Goal: Task Accomplishment & Management: Manage account settings

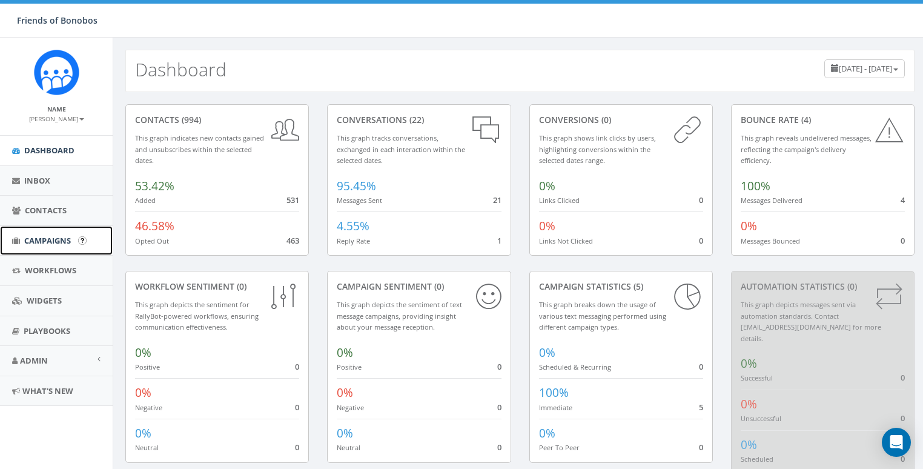
click at [53, 237] on span "Campaigns" at bounding box center [47, 240] width 47 height 11
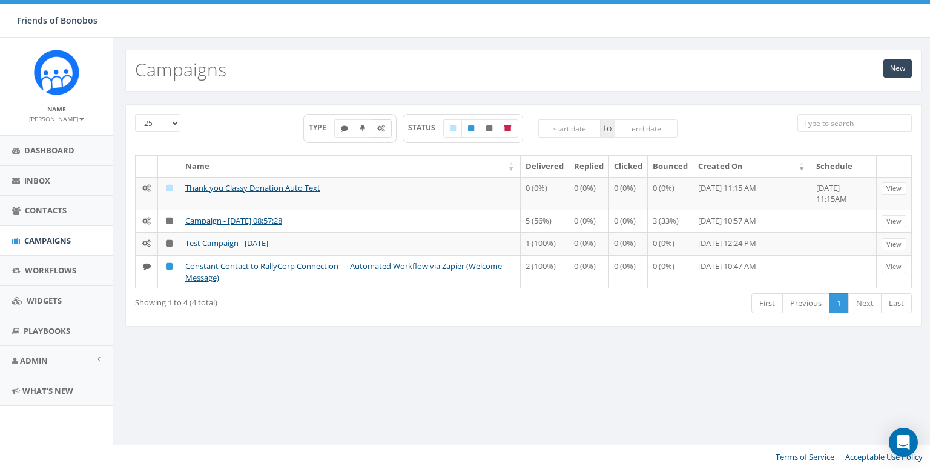
click at [388, 131] on label at bounding box center [380, 128] width 21 height 18
checkbox input "true"
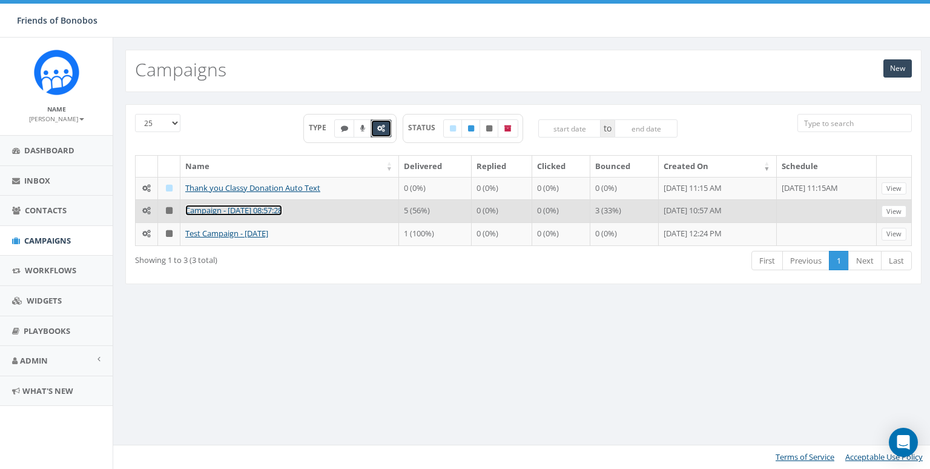
click at [238, 216] on link "Campaign - [DATE] 08:57:28" at bounding box center [233, 210] width 97 height 11
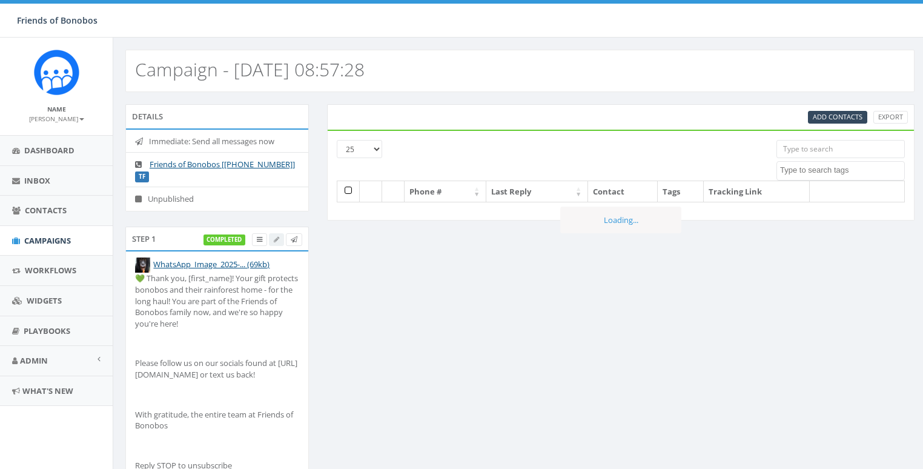
select select
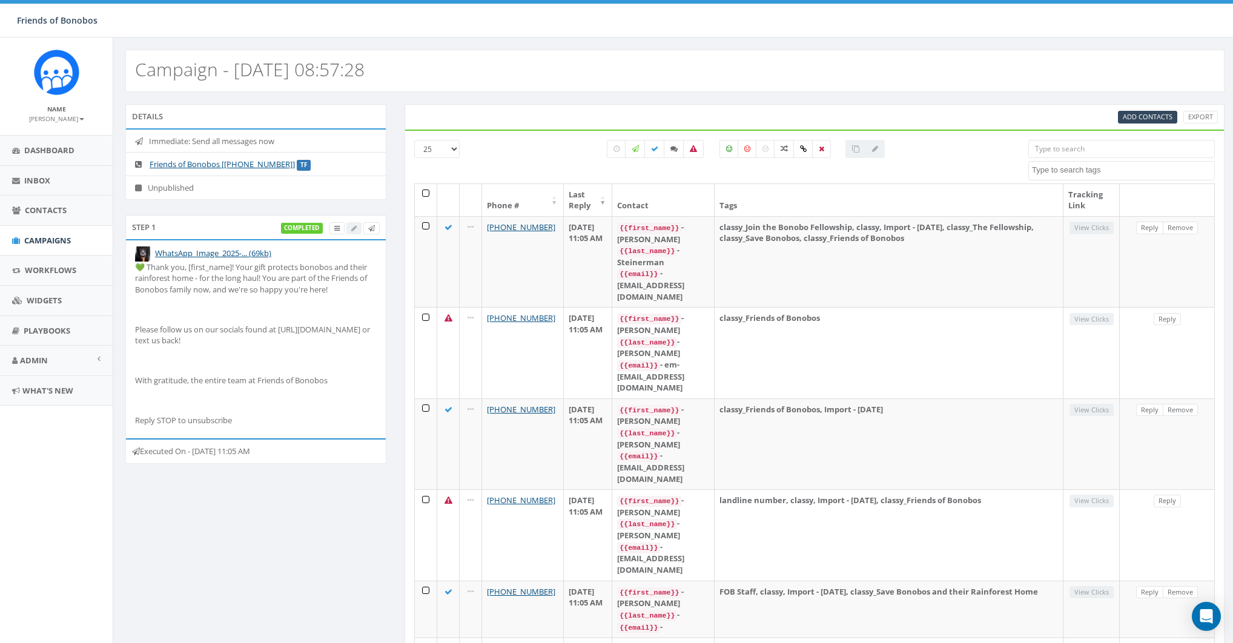
click at [512, 174] on div at bounding box center [745, 162] width 545 height 44
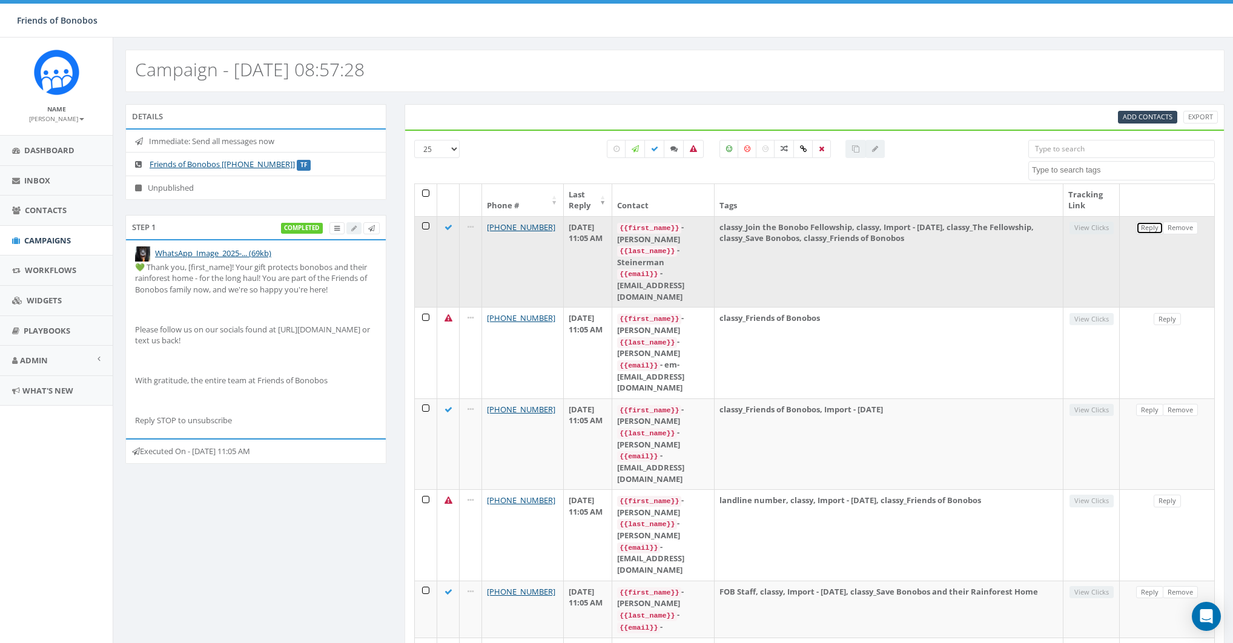
click at [922, 226] on link "Reply" at bounding box center [1149, 228] width 27 height 13
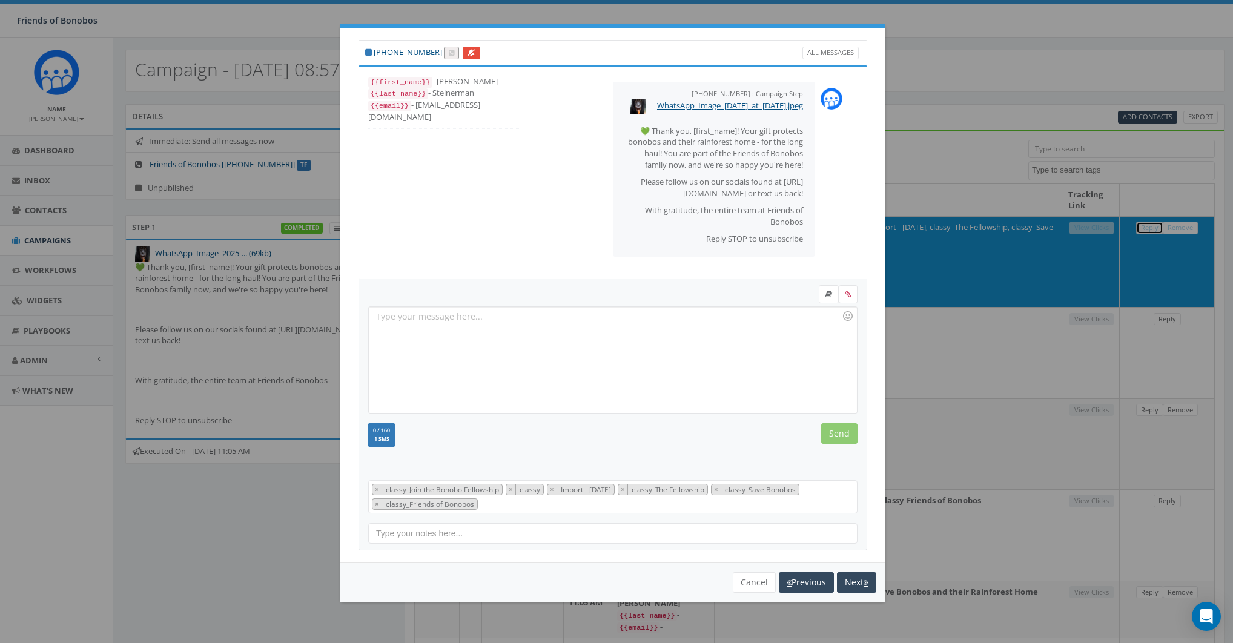
scroll to position [16, 0]
click at [752, 468] on button "Cancel" at bounding box center [753, 582] width 43 height 21
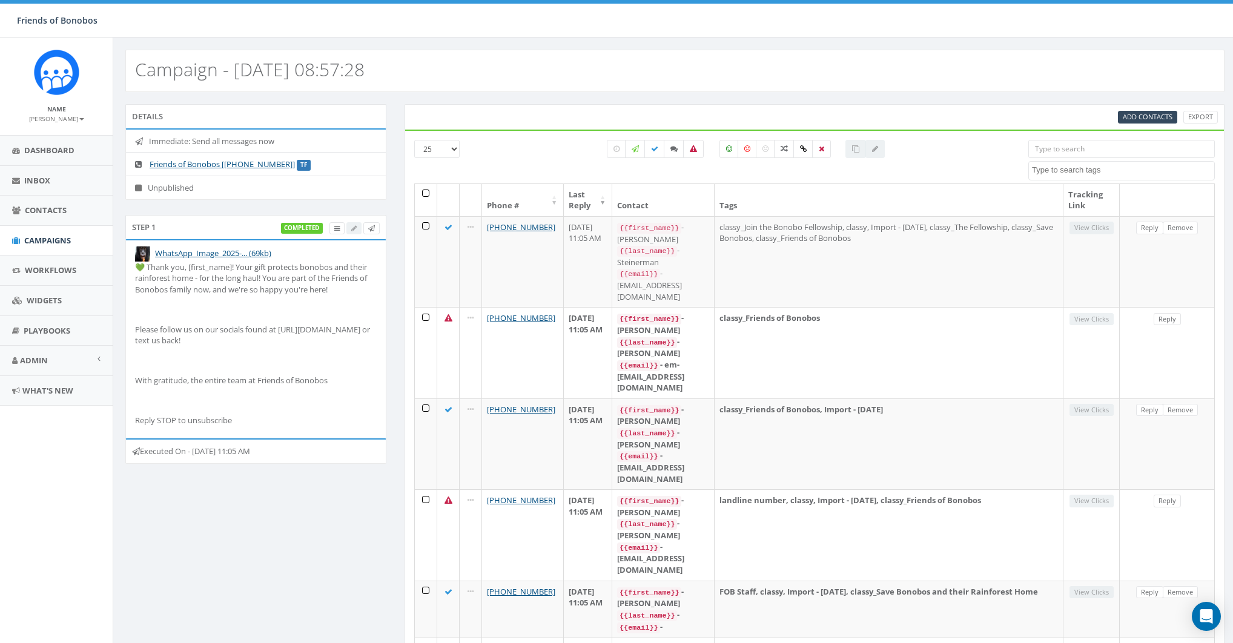
click at [219, 217] on div "Step 1 completed" at bounding box center [255, 227] width 261 height 24
click at [338, 225] on icon at bounding box center [336, 228] width 5 height 7
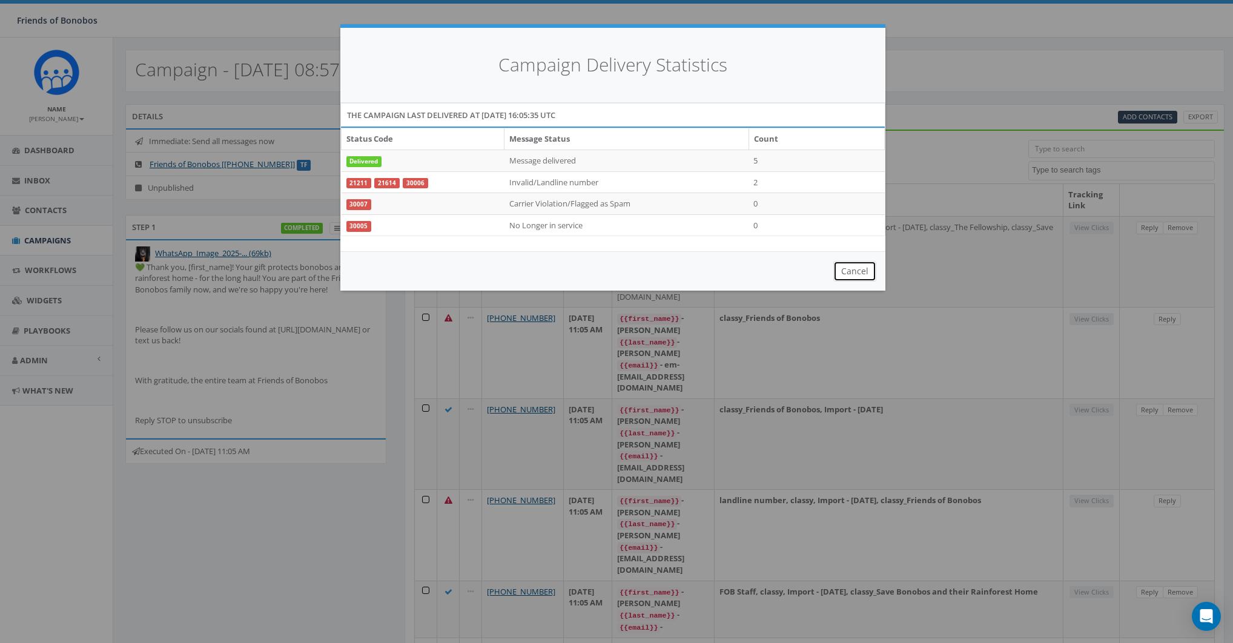
click at [865, 269] on button "Cancel" at bounding box center [854, 271] width 43 height 21
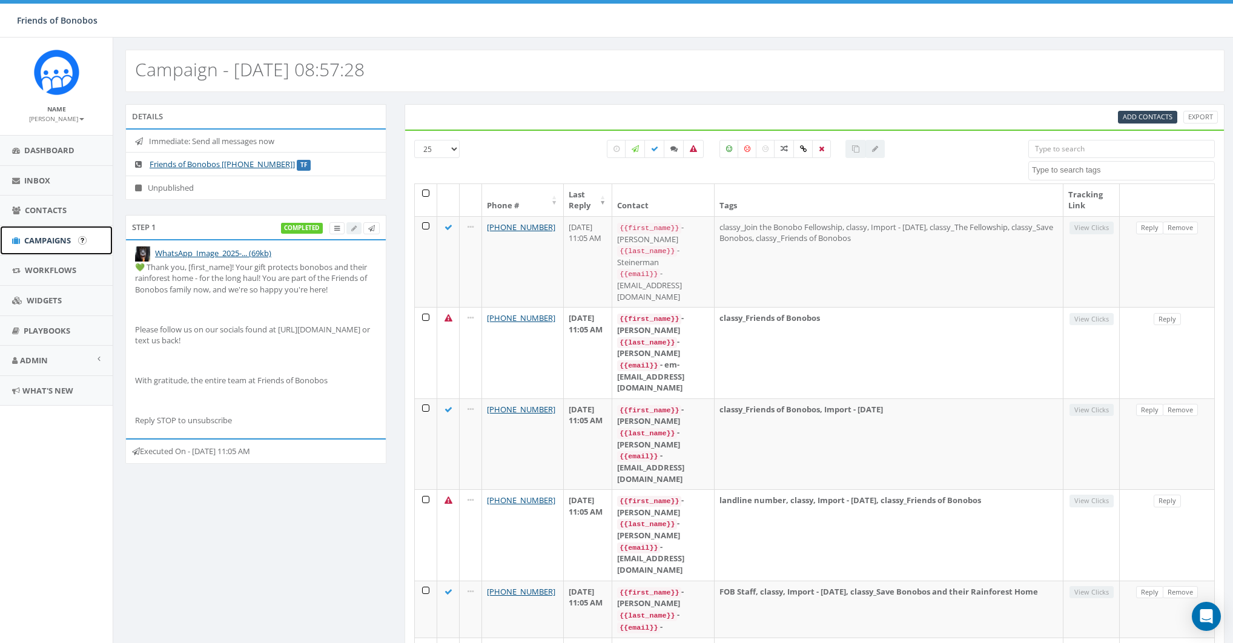
click at [38, 246] on link "Campaigns" at bounding box center [56, 241] width 113 height 30
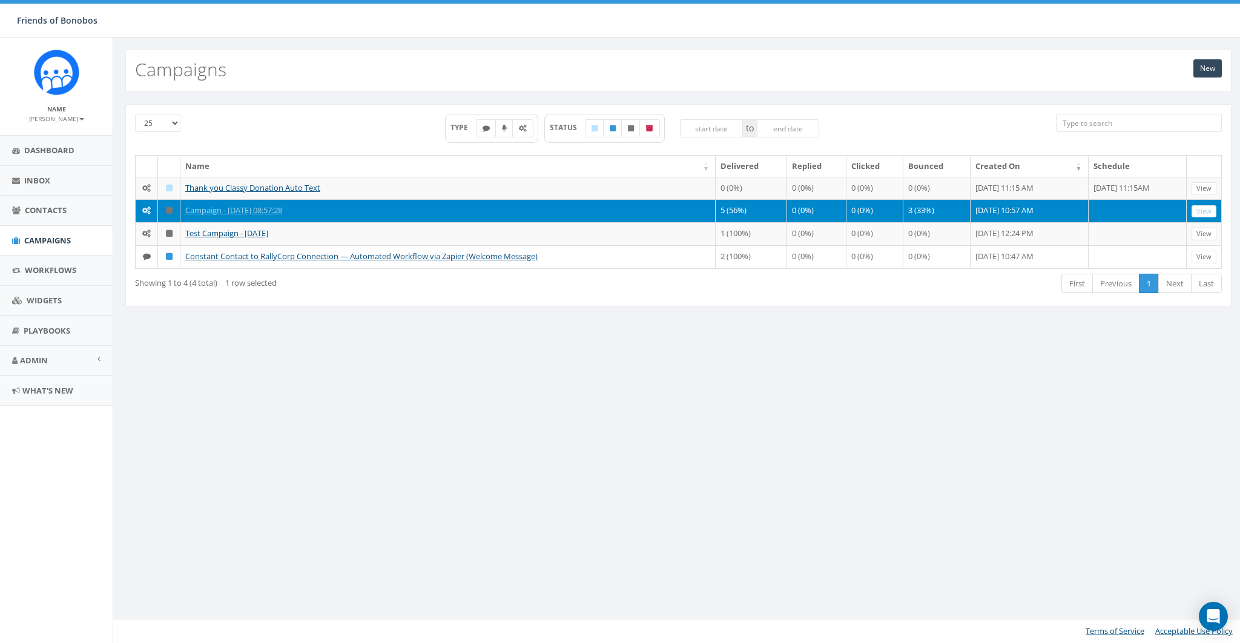
click at [322, 404] on div "New Campaigns 25 50 100 TYPE STATUS to Name Delivered Replied Clicked Bounced C…" at bounding box center [678, 340] width 1131 height 605
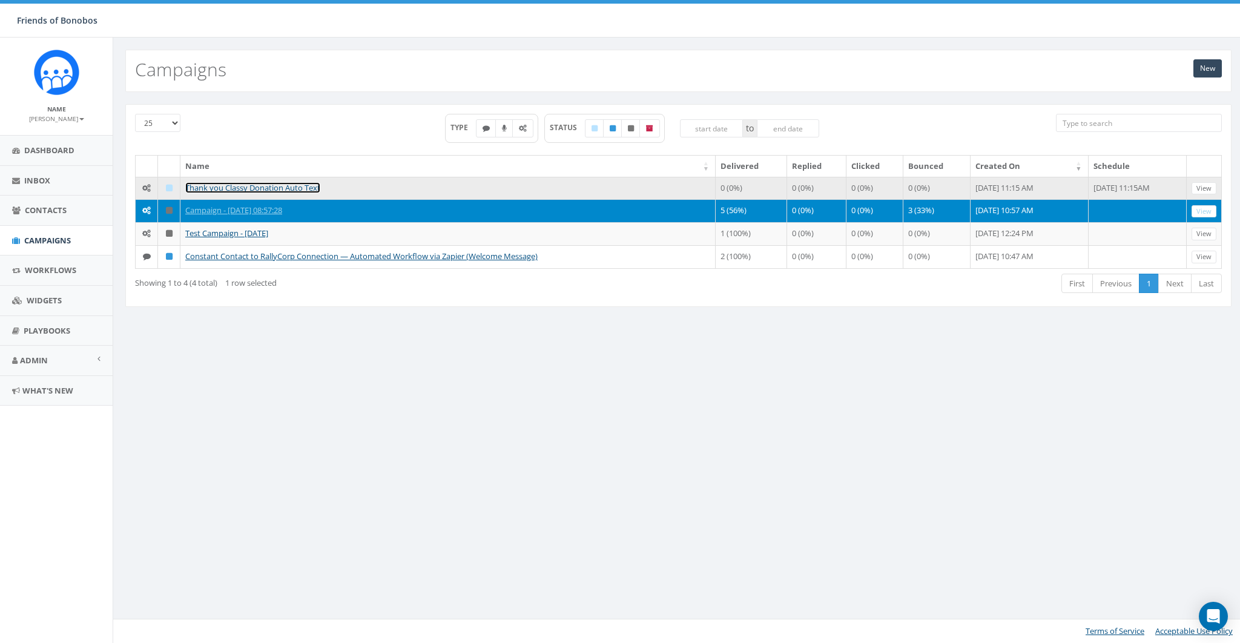
click at [269, 184] on link "Thank you Classy Donation Auto Text" at bounding box center [252, 187] width 135 height 11
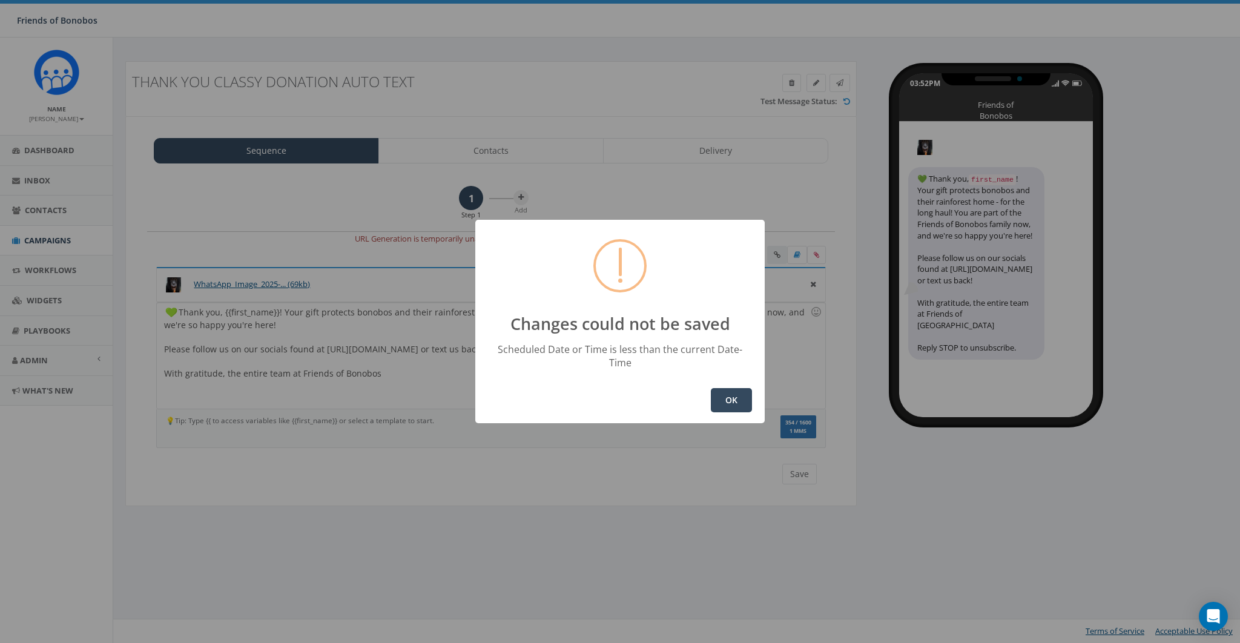
click at [724, 390] on button "OK" at bounding box center [731, 400] width 41 height 24
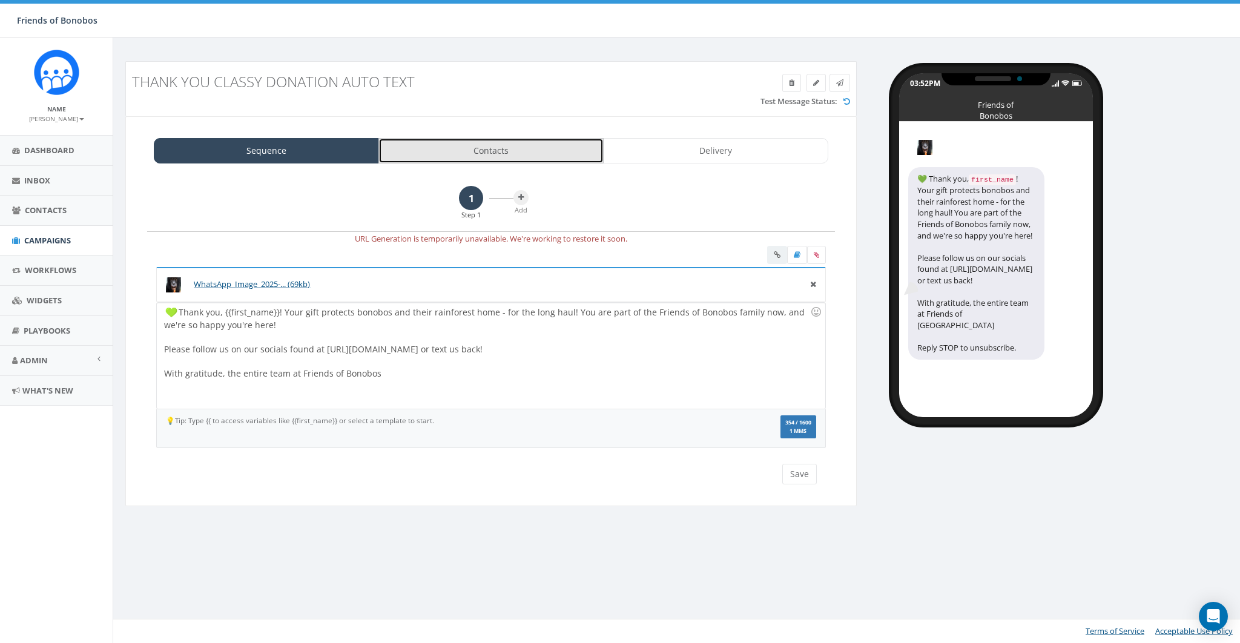
click at [484, 146] on link "Contacts" at bounding box center [490, 150] width 225 height 25
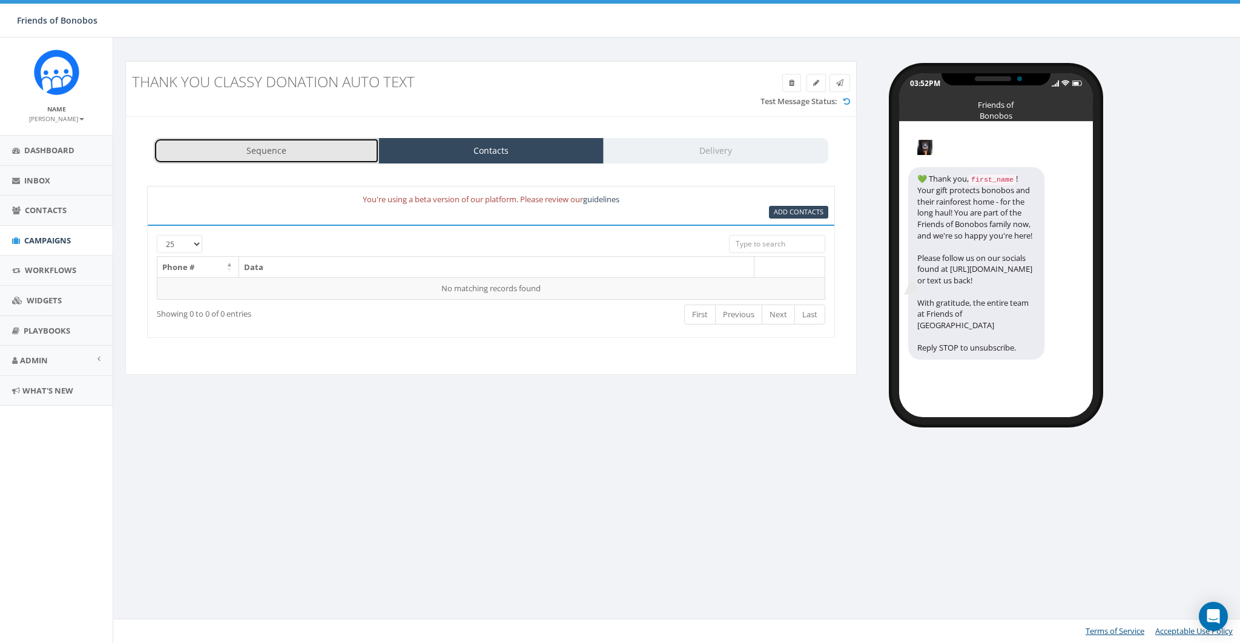
click at [278, 147] on link "Sequence" at bounding box center [266, 150] width 225 height 25
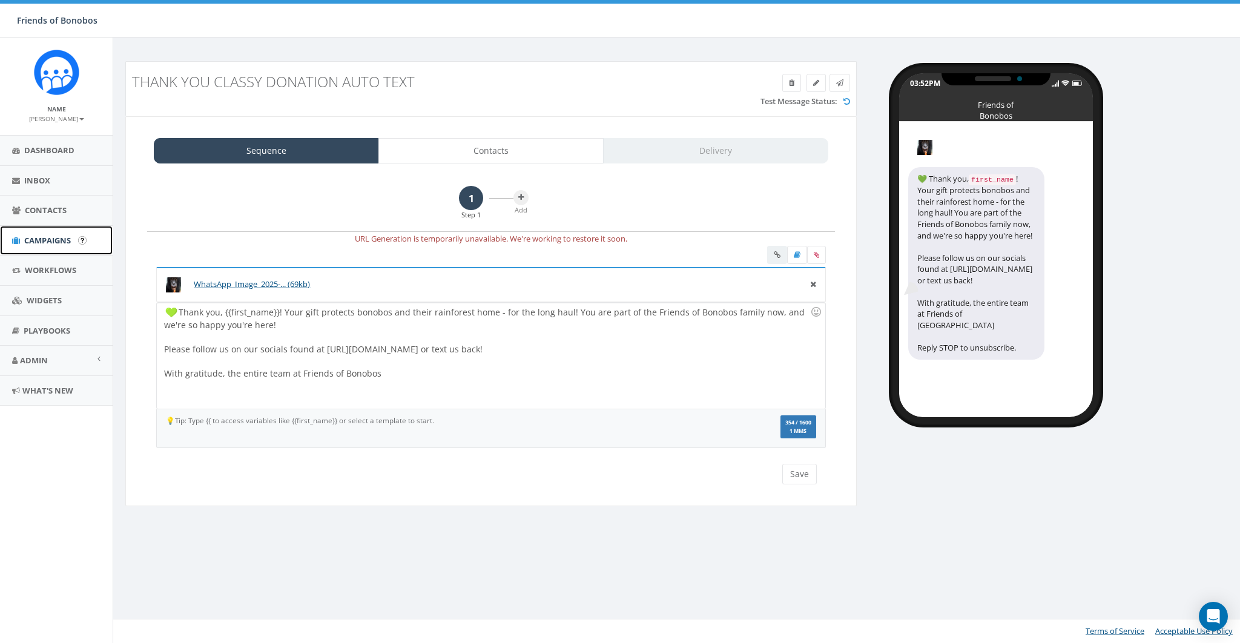
click at [47, 234] on link "Campaigns" at bounding box center [56, 241] width 113 height 30
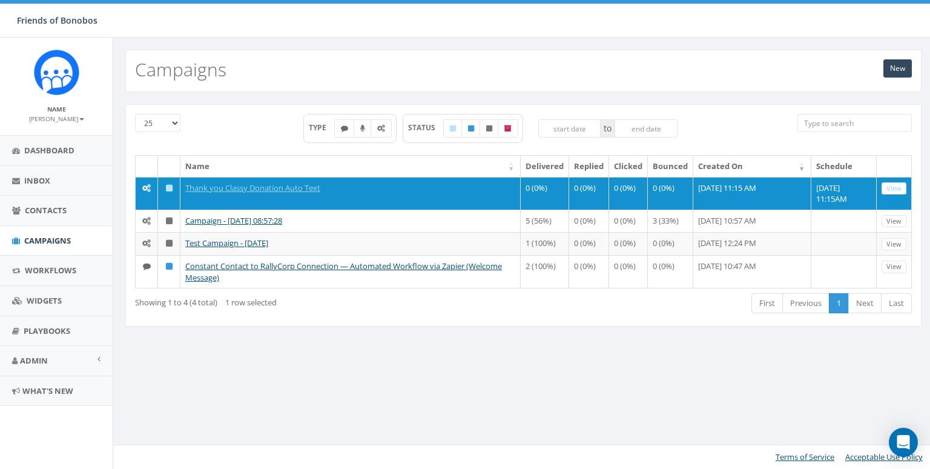
click at [67, 116] on small "[PERSON_NAME]" at bounding box center [56, 118] width 55 height 8
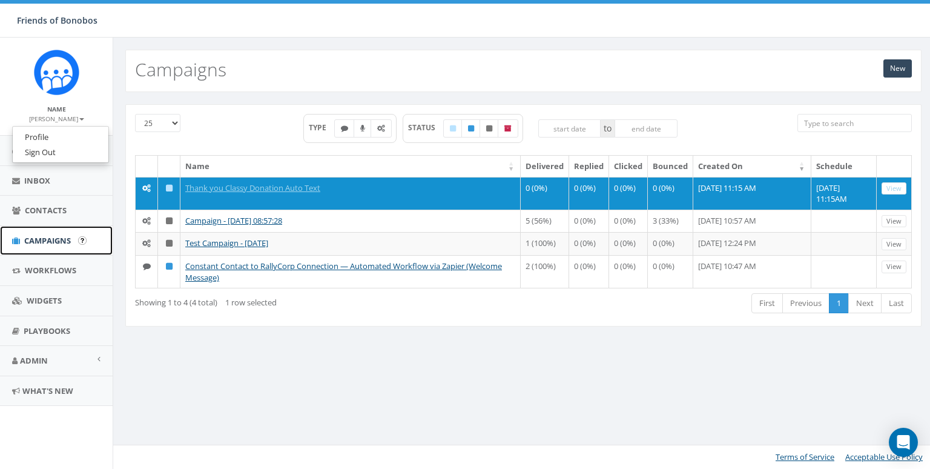
click at [53, 240] on span "Campaigns" at bounding box center [47, 240] width 47 height 11
